Goal: Task Accomplishment & Management: Manage account settings

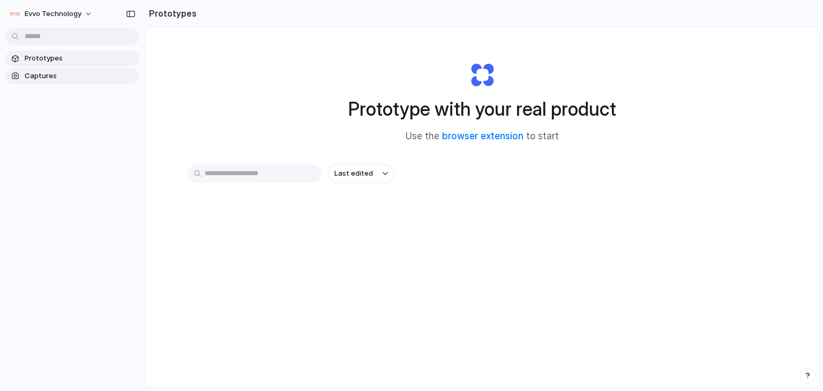
drag, startPoint x: 0, startPoint y: 0, endPoint x: 32, endPoint y: 77, distance: 83.6
click at [32, 77] on span "Captures" at bounding box center [80, 76] width 110 height 11
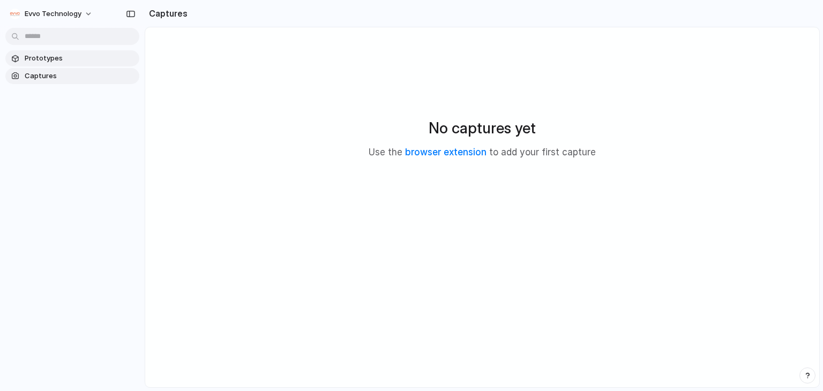
click at [40, 52] on link "Prototypes" at bounding box center [72, 58] width 134 height 16
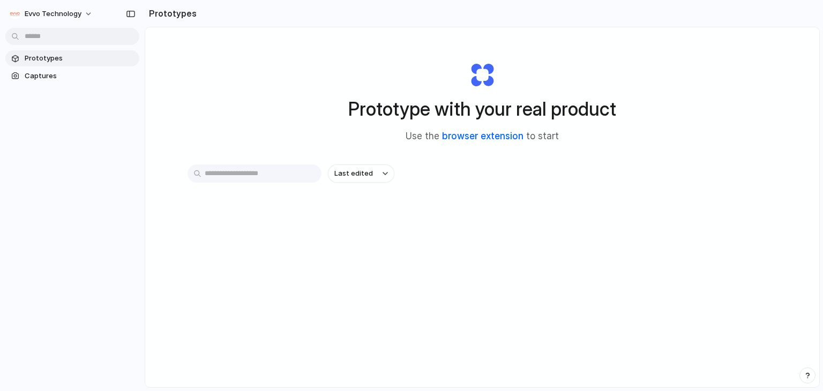
click at [496, 135] on link "browser extension" at bounding box center [482, 136] width 81 height 11
click at [259, 172] on input "text" at bounding box center [255, 174] width 134 height 18
click at [75, 73] on span "Captures" at bounding box center [80, 76] width 110 height 11
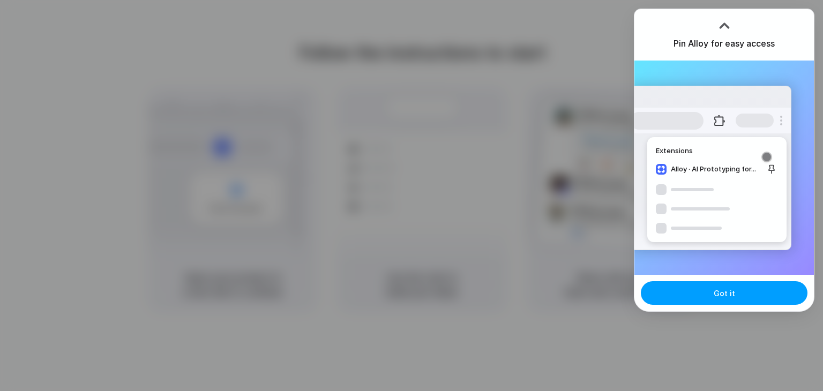
click at [738, 301] on button "Got it" at bounding box center [724, 293] width 167 height 24
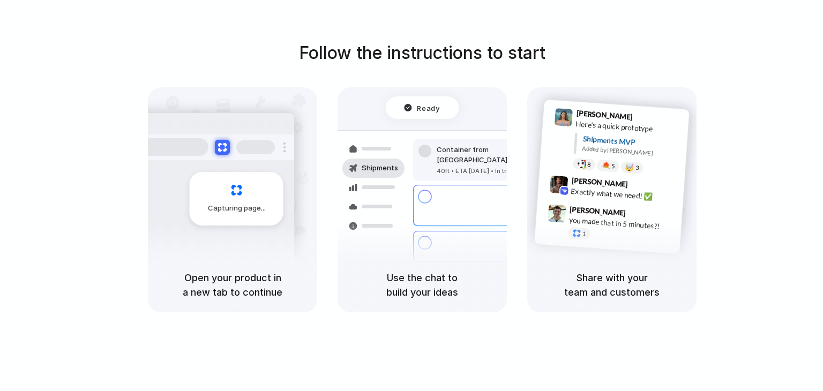
click at [612, 172] on div "Lily Parker 9:41 AM Here's a quick prototype Shipments MVP Added by Alloy 8 5 🤯…" at bounding box center [615, 142] width 150 height 78
click at [232, 191] on div "Capturing page" at bounding box center [237, 199] width 94 height 54
click at [412, 196] on div at bounding box center [412, 196] width 0 height 0
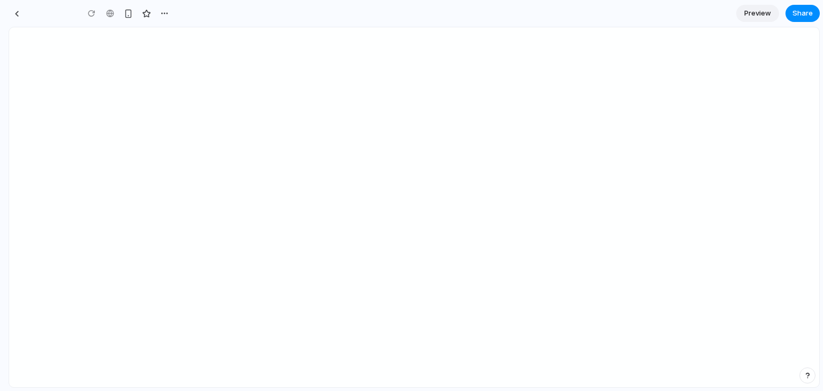
type input "**********"
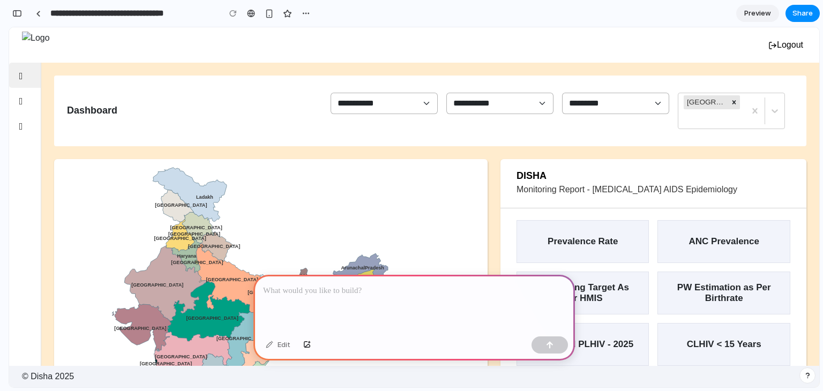
click at [761, 9] on span "Preview" at bounding box center [757, 13] width 27 height 11
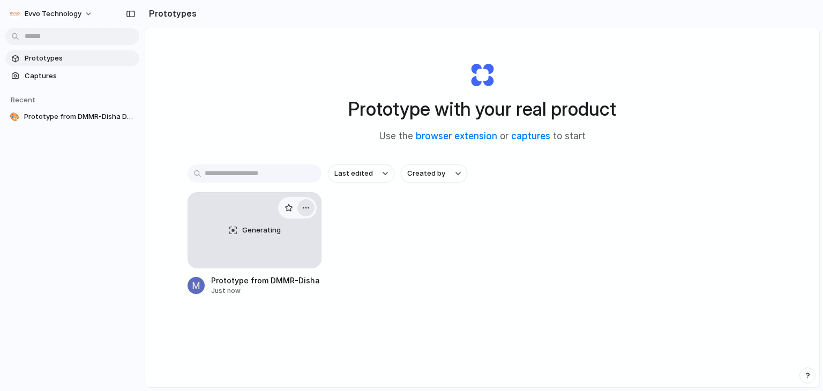
click at [302, 210] on div "button" at bounding box center [306, 208] width 9 height 9
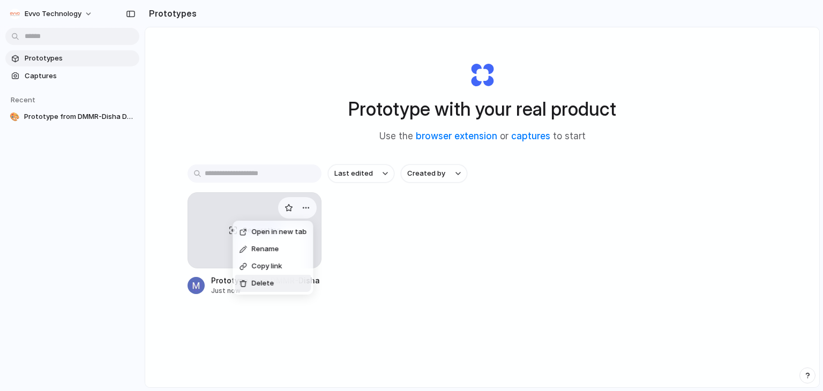
click at [266, 284] on span "Delete" at bounding box center [262, 283] width 23 height 11
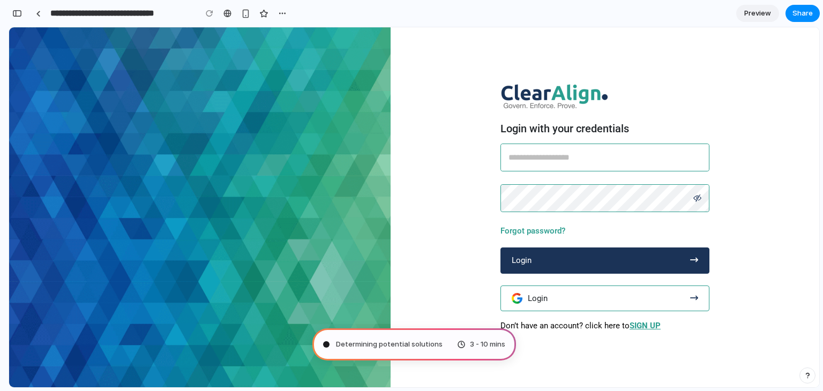
type input "**********"
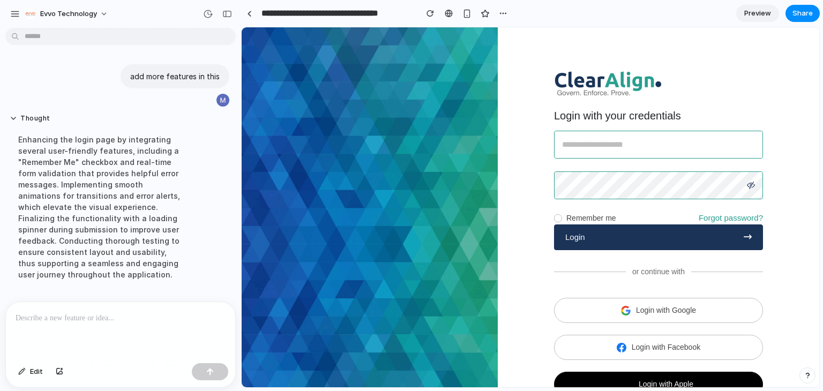
scroll to position [72, 0]
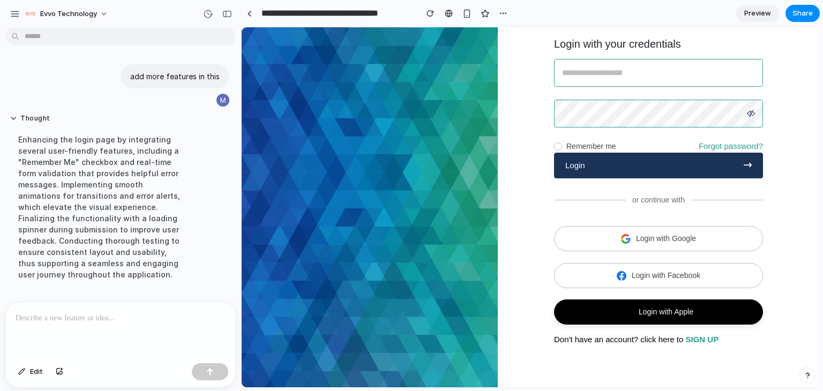
click at [630, 309] on button "Login with Apple" at bounding box center [658, 312] width 209 height 25
click at [632, 278] on span "Login with Facebook" at bounding box center [666, 275] width 69 height 11
click at [622, 234] on icon "button" at bounding box center [626, 239] width 10 height 10
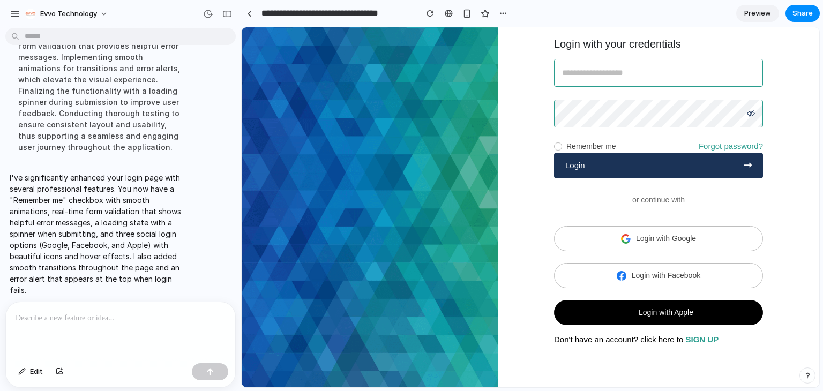
scroll to position [136, 0]
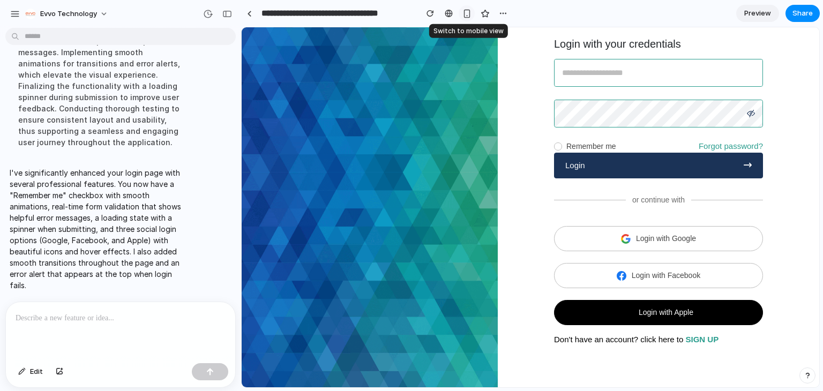
click at [466, 13] on div "button" at bounding box center [467, 13] width 9 height 9
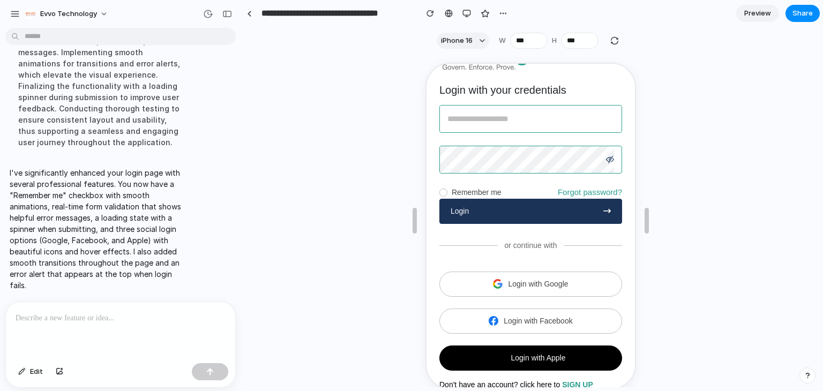
scroll to position [19, 0]
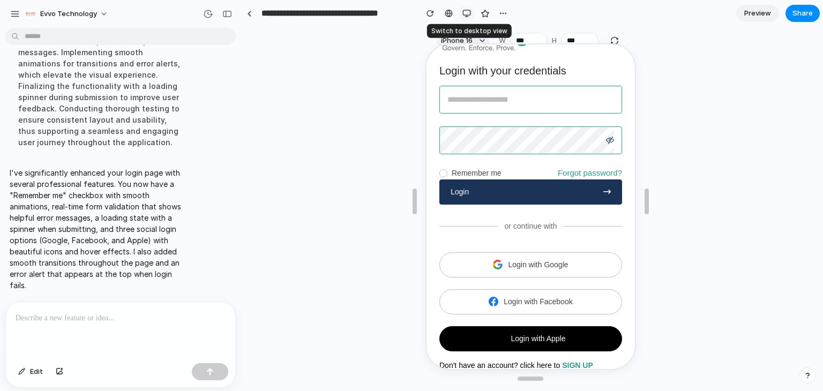
click at [466, 14] on div "button" at bounding box center [467, 13] width 9 height 9
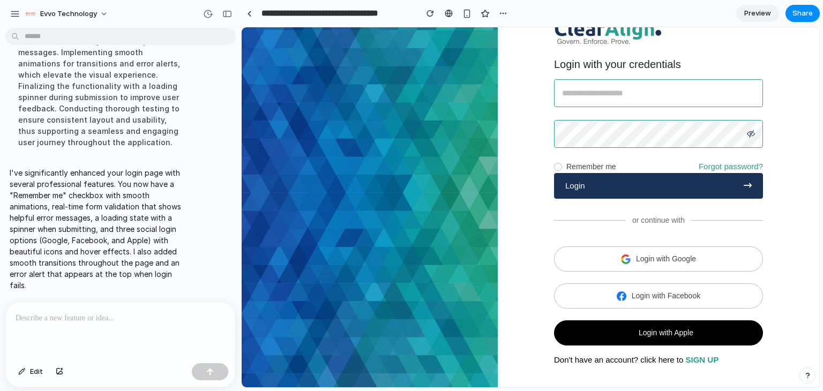
scroll to position [72, 0]
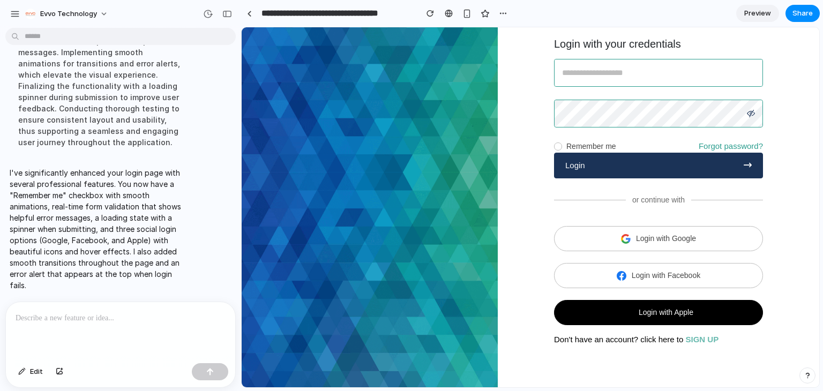
click at [693, 336] on link "SIGN UP" at bounding box center [702, 339] width 33 height 9
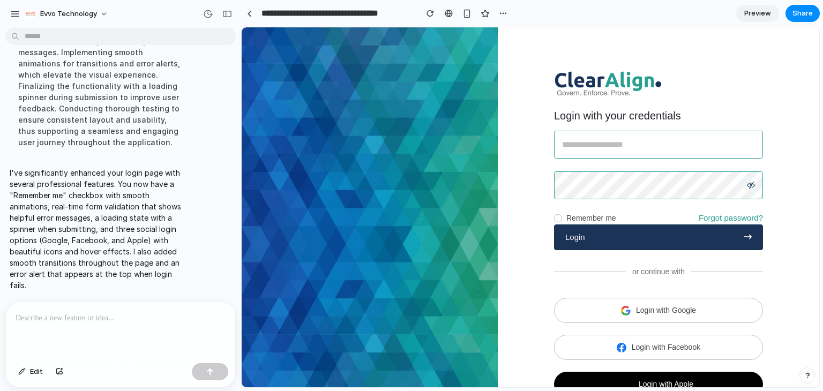
click at [633, 97] on img at bounding box center [607, 84] width 107 height 28
click at [627, 146] on input at bounding box center [659, 144] width 208 height 27
click at [503, 12] on div "button" at bounding box center [503, 13] width 9 height 9
click at [517, 55] on span "Delete" at bounding box center [524, 54] width 23 height 11
